Goal: Information Seeking & Learning: Check status

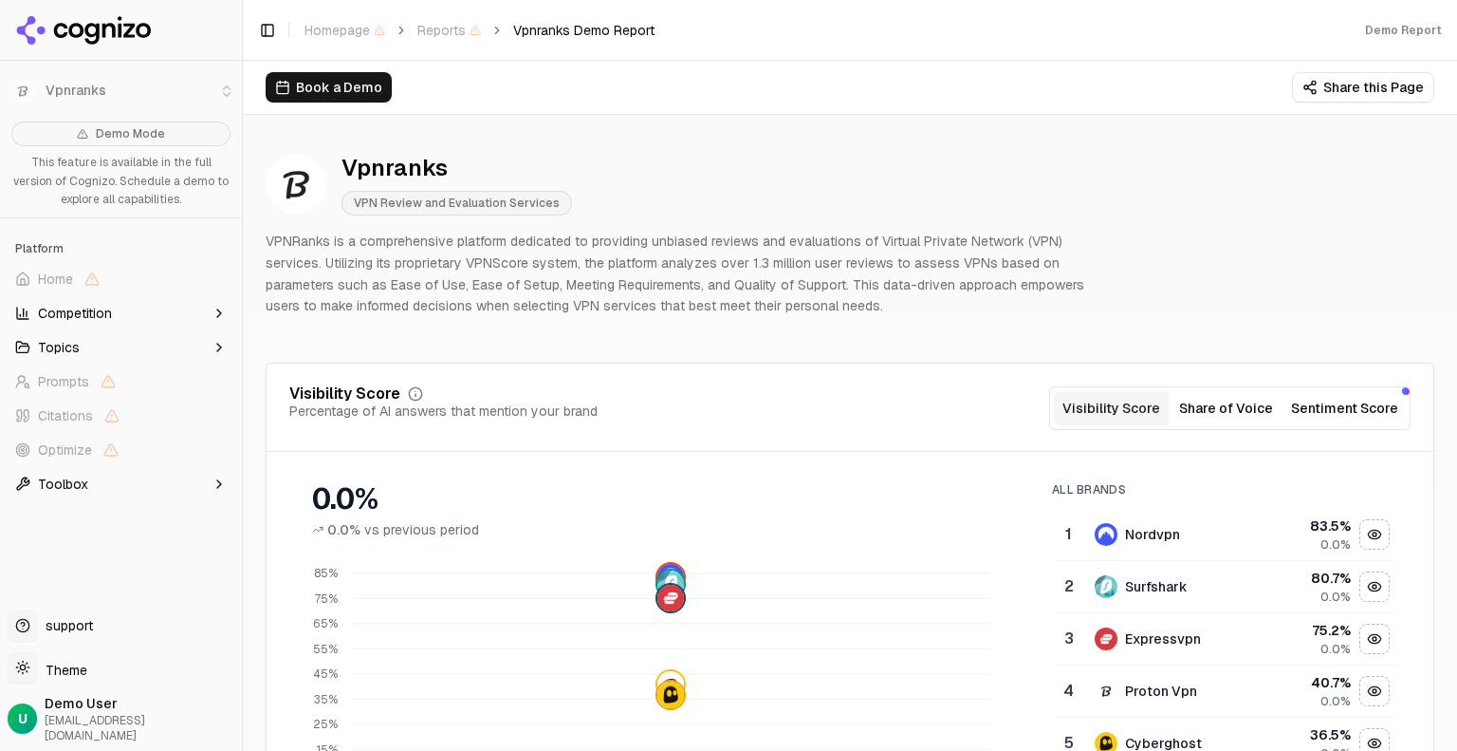
click at [879, 49] on header "Toggle Sidebar Homepage Reports Vpnranks Demo Report Demo Report" at bounding box center [850, 30] width 1214 height 61
click at [1119, 412] on button "Visibility Score" at bounding box center [1111, 408] width 115 height 34
click at [1264, 412] on button "Share of Voice" at bounding box center [1226, 408] width 115 height 34
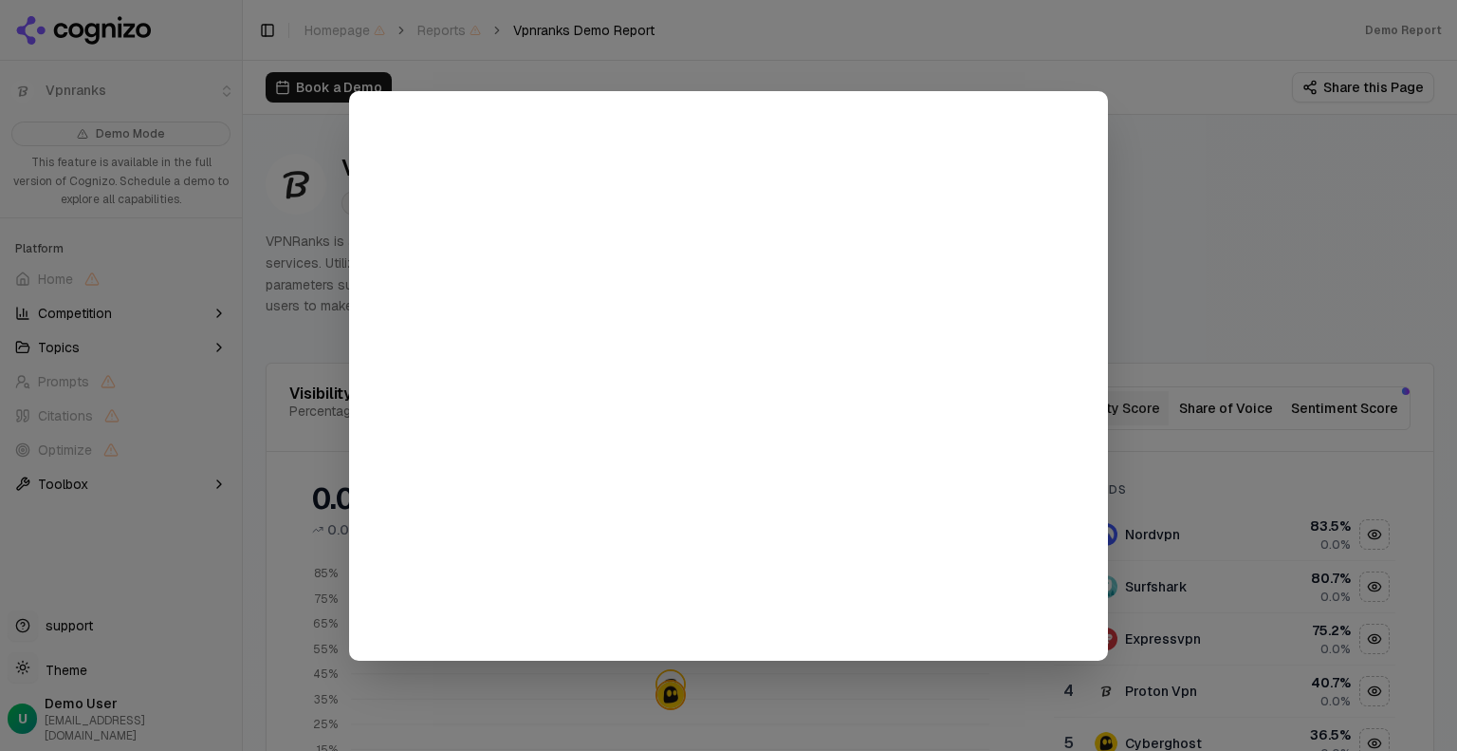
click at [1202, 306] on div at bounding box center [728, 375] width 1457 height 751
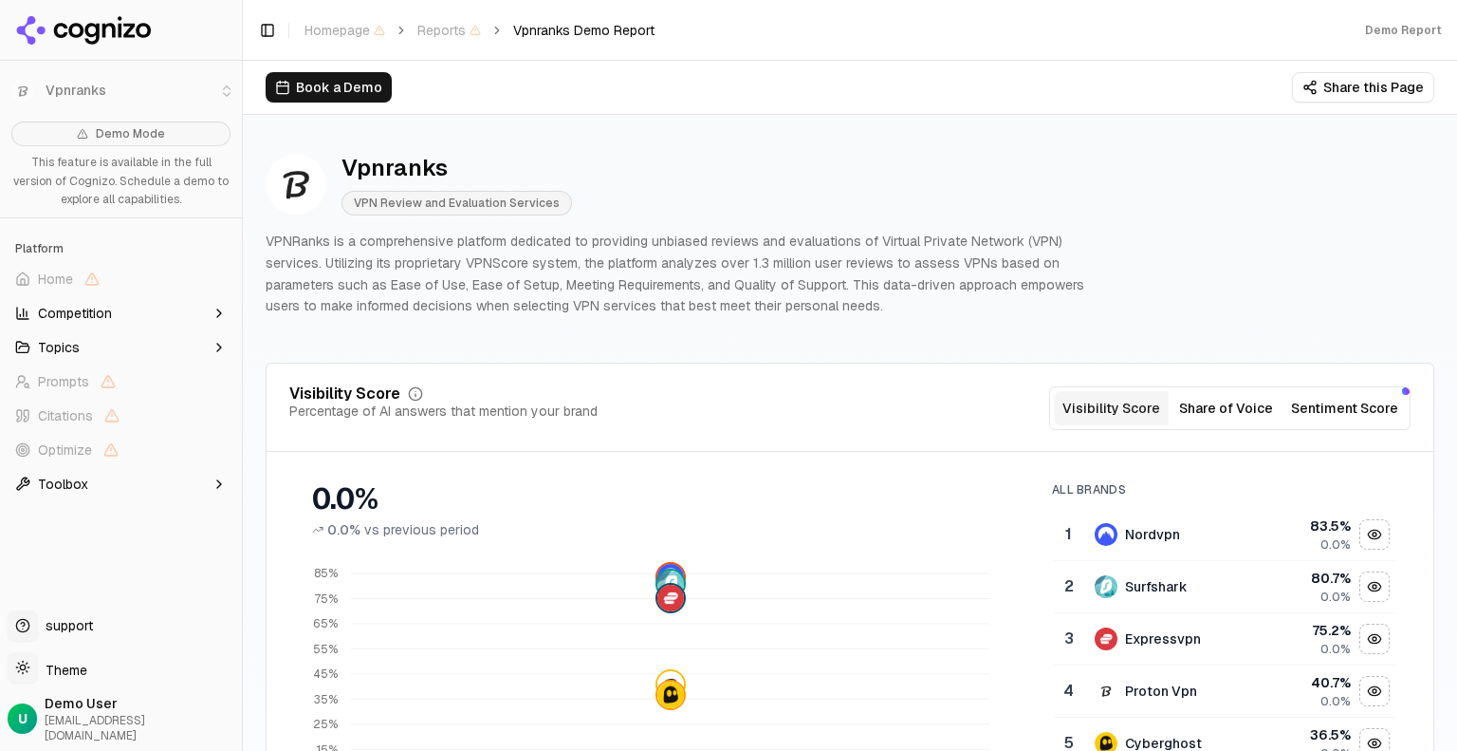
click at [1303, 405] on button "Sentiment Score" at bounding box center [1345, 408] width 122 height 34
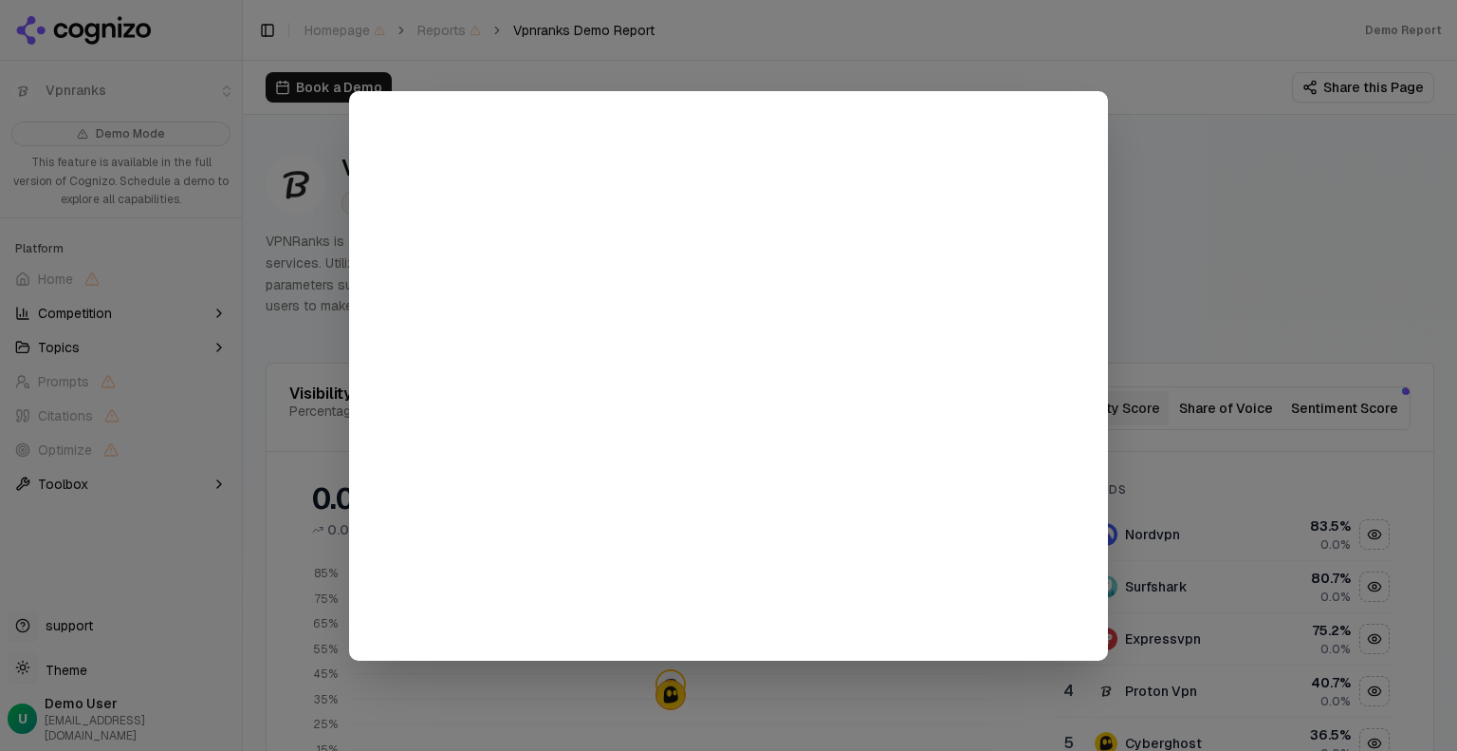
click at [1143, 230] on div at bounding box center [728, 375] width 1457 height 751
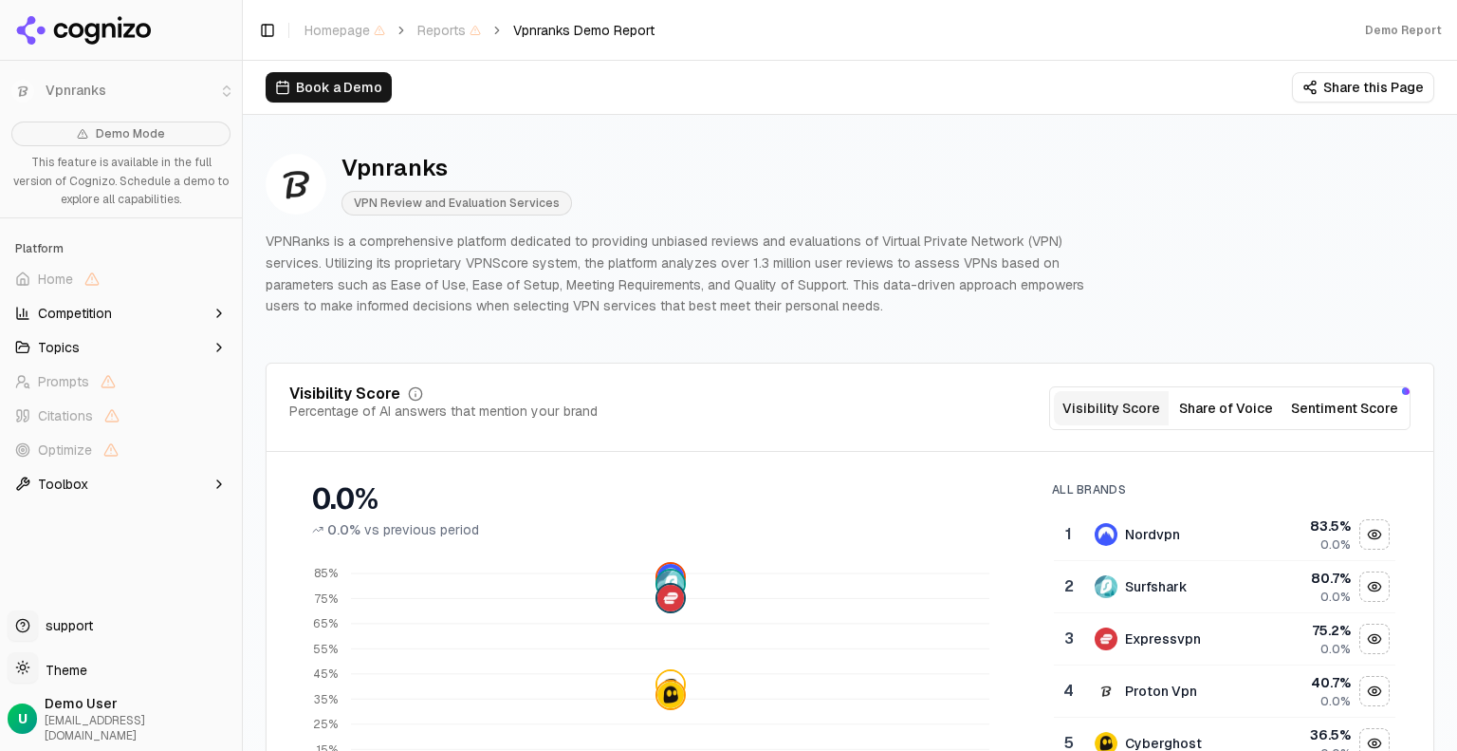
click at [216, 313] on icon "button" at bounding box center [219, 313] width 15 height 15
click at [219, 314] on icon "button" at bounding box center [219, 313] width 15 height 15
click at [220, 312] on icon "button" at bounding box center [219, 313] width 4 height 8
